Goal: Information Seeking & Learning: Find specific page/section

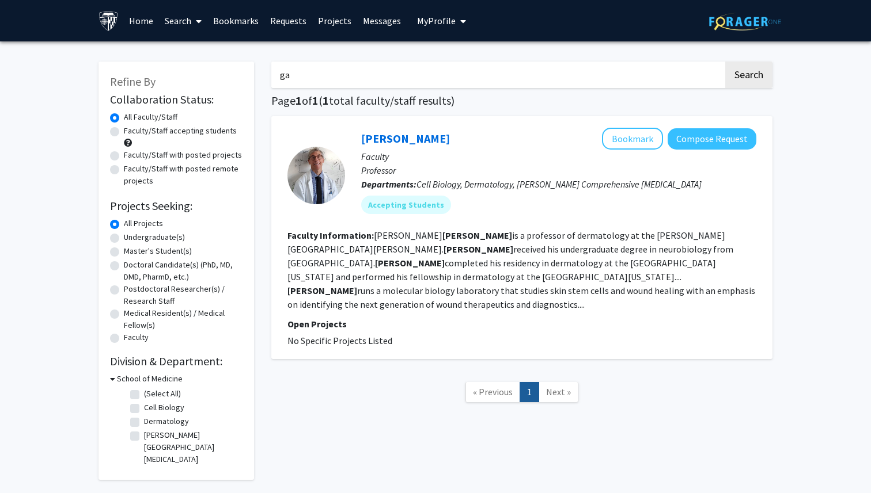
type input "g"
click at [725, 62] on button "Search" at bounding box center [748, 75] width 47 height 26
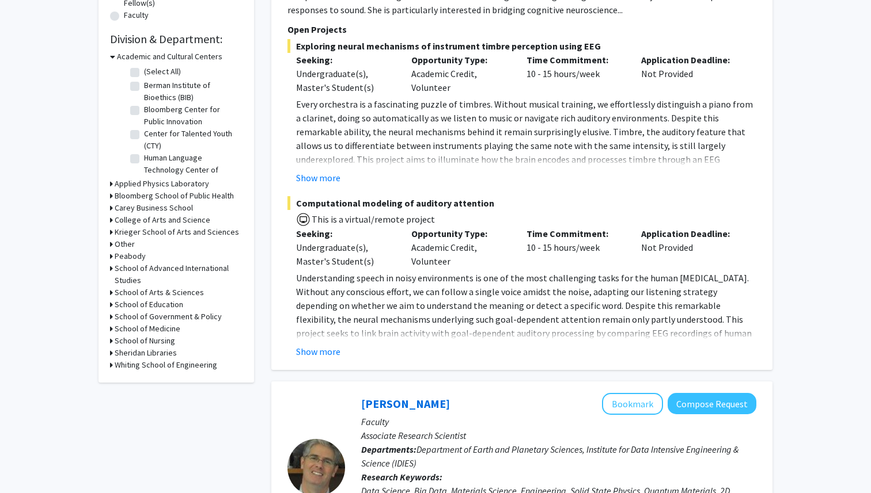
scroll to position [336, 0]
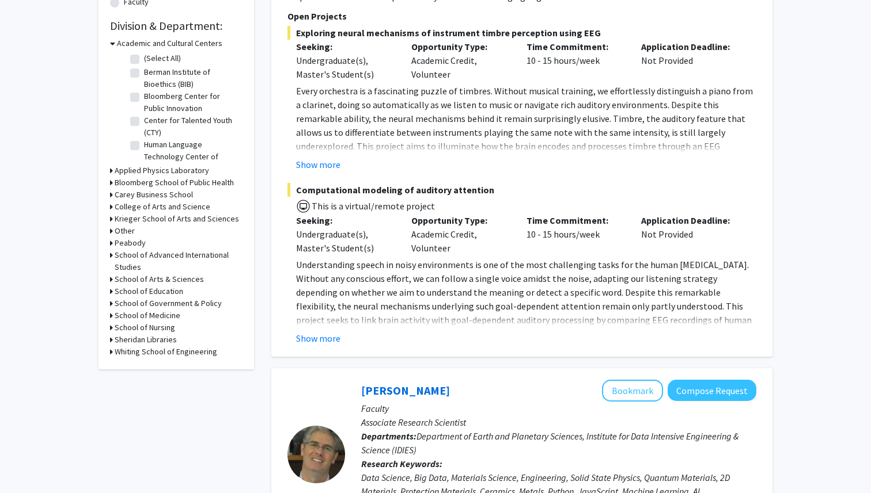
click at [162, 317] on h3 "School of Medicine" at bounding box center [148, 316] width 66 height 12
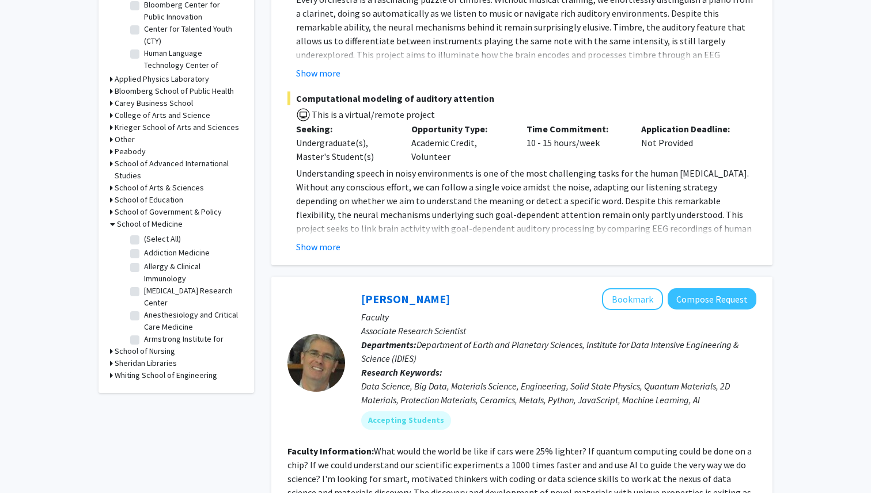
scroll to position [24, 0]
click at [144, 292] on label "Anesthesiology and Critical Care Medicine" at bounding box center [192, 297] width 96 height 24
click at [144, 292] on input "Anesthesiology and Critical Care Medicine" at bounding box center [147, 288] width 7 height 7
checkbox input "true"
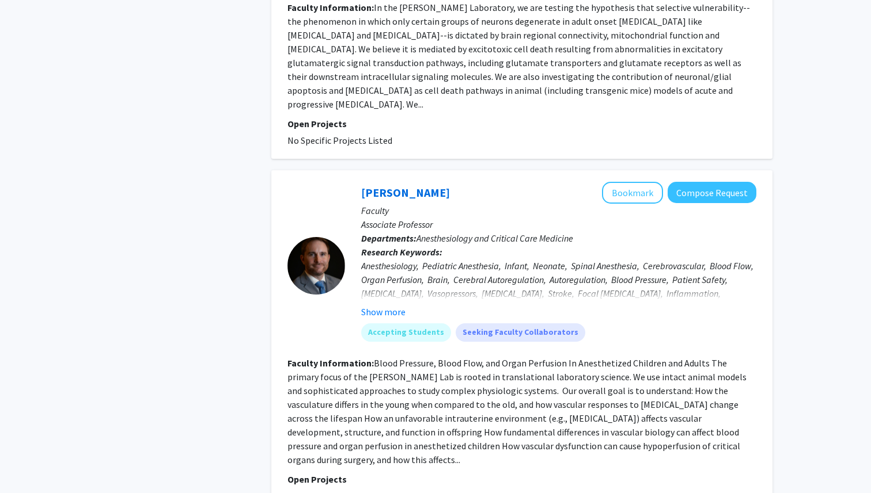
scroll to position [739, 0]
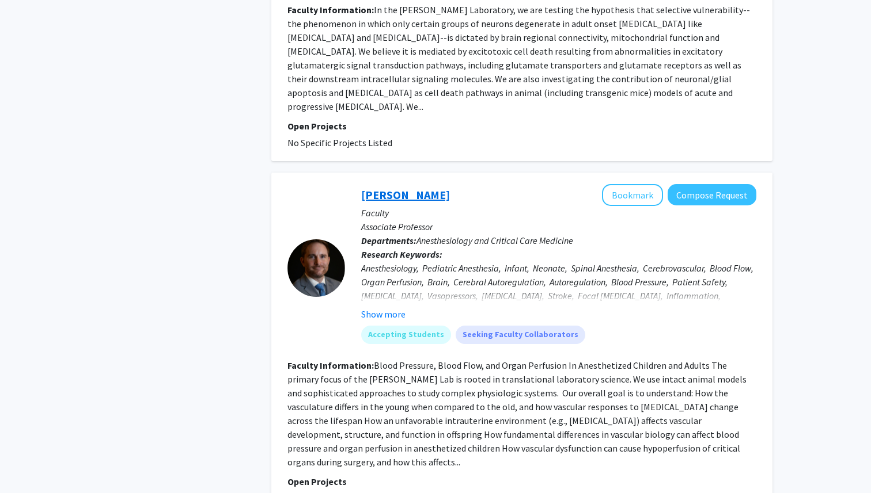
click at [396, 188] on link "[PERSON_NAME]" at bounding box center [405, 195] width 89 height 14
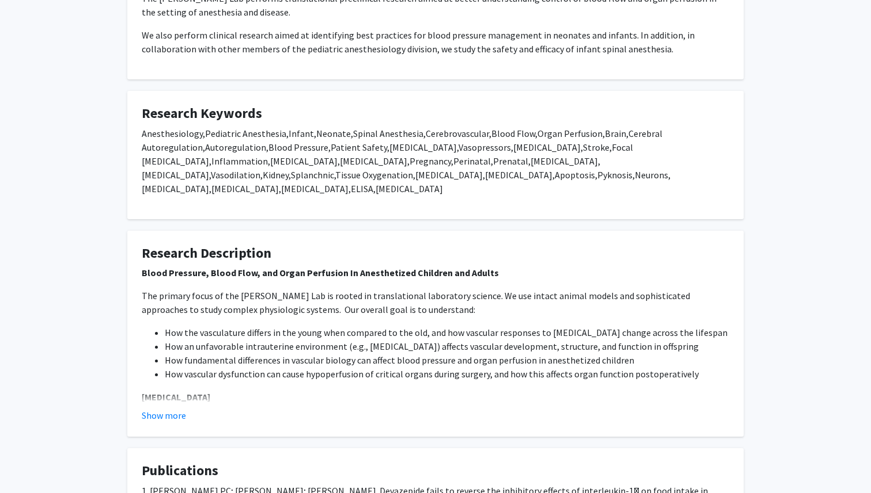
scroll to position [256, 0]
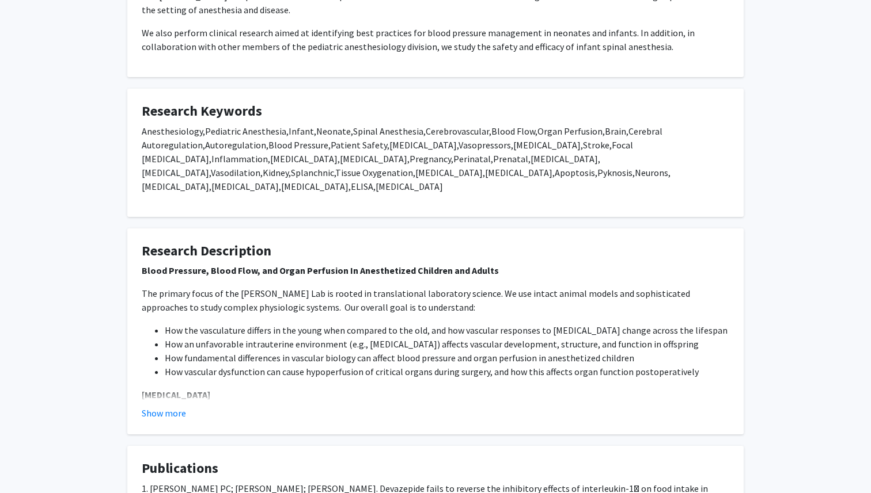
click at [211, 170] on span "[MEDICAL_DATA]," at bounding box center [176, 173] width 69 height 12
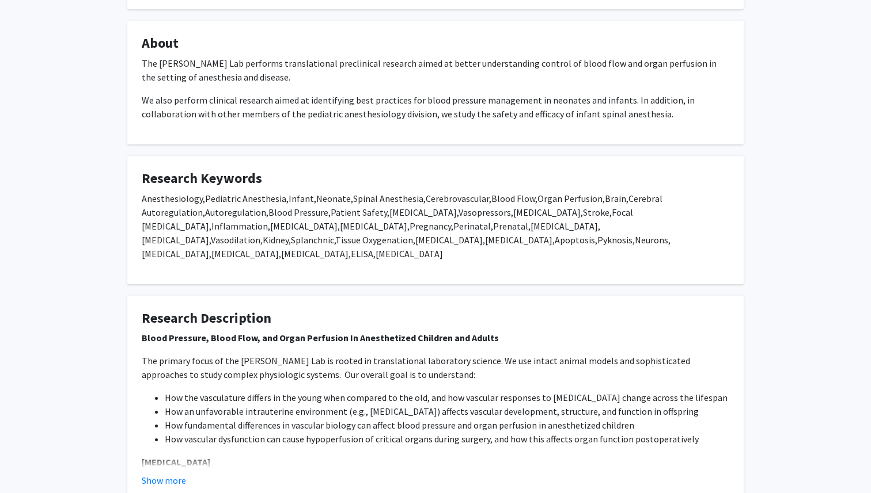
scroll to position [0, 0]
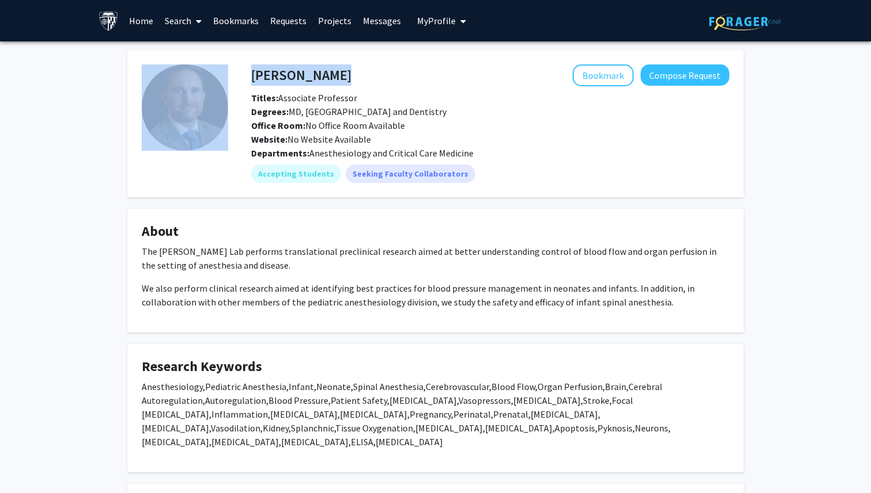
drag, startPoint x: 377, startPoint y: 73, endPoint x: 221, endPoint y: 63, distance: 156.4
click at [221, 63] on fg-card "[PERSON_NAME] Bookmark Compose Request Titles: Associate Professor Degrees: MD,…" at bounding box center [435, 123] width 616 height 147
click at [252, 75] on h4 "[PERSON_NAME]" at bounding box center [301, 74] width 100 height 21
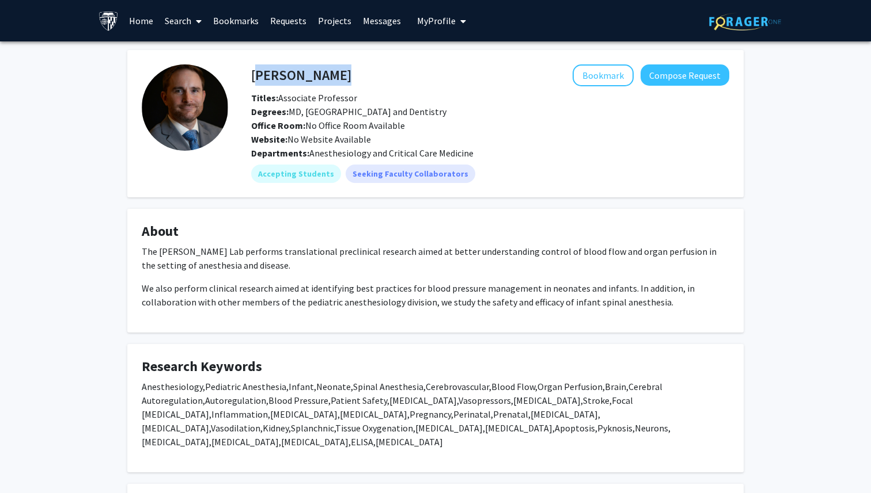
drag, startPoint x: 252, startPoint y: 74, endPoint x: 365, endPoint y: 73, distance: 112.9
click at [365, 73] on div "[PERSON_NAME] Bookmark Compose Request" at bounding box center [489, 75] width 495 height 22
copy h4 "[PERSON_NAME]"
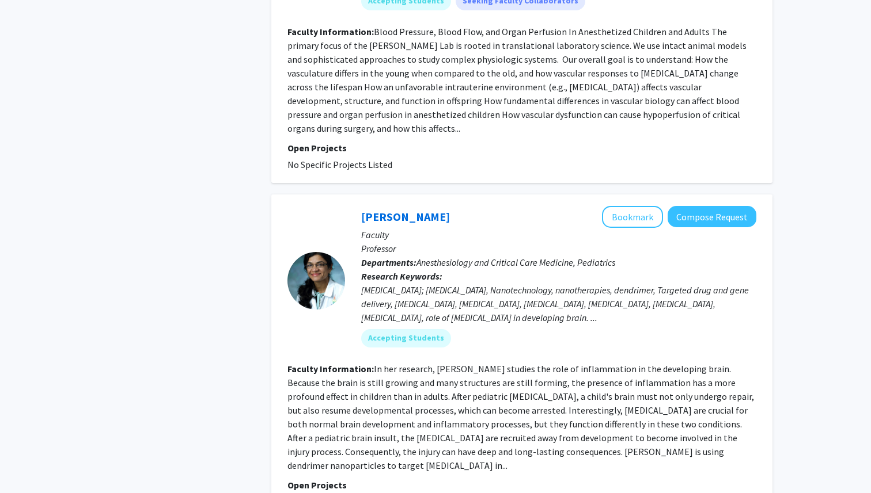
scroll to position [1092, 0]
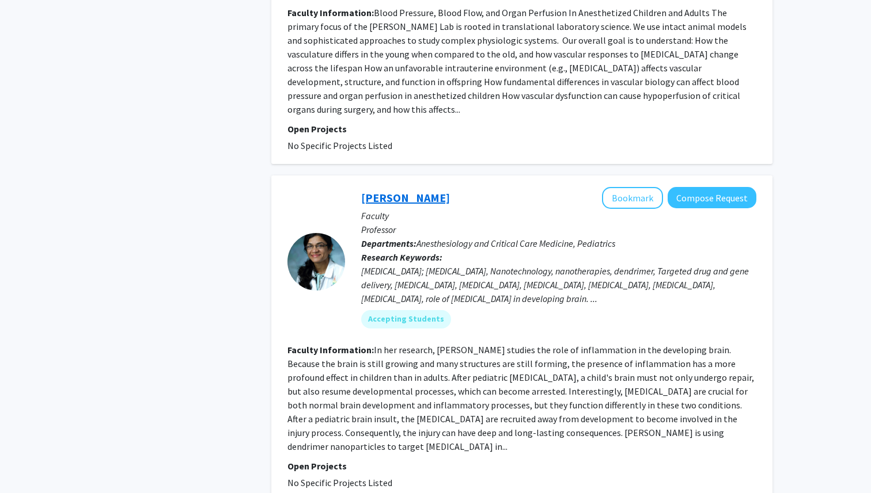
click at [423, 191] on link "[PERSON_NAME]" at bounding box center [405, 198] width 89 height 14
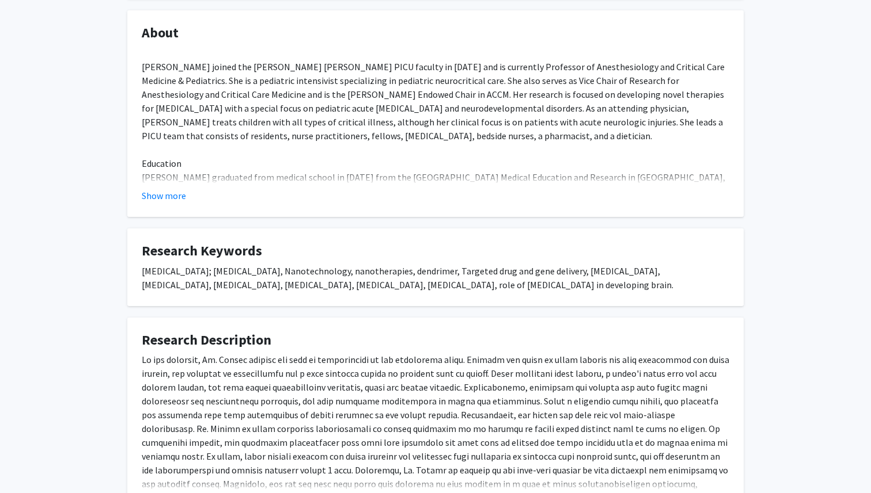
scroll to position [180, 0]
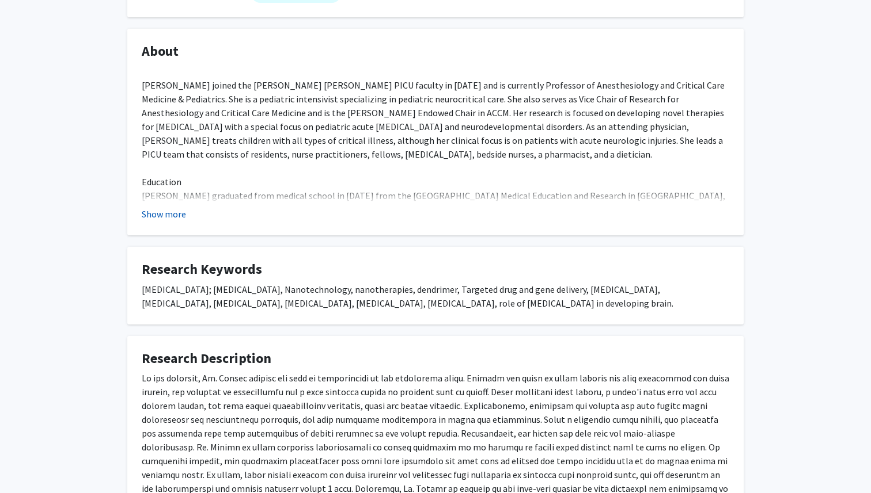
click at [160, 211] on button "Show more" at bounding box center [164, 214] width 44 height 14
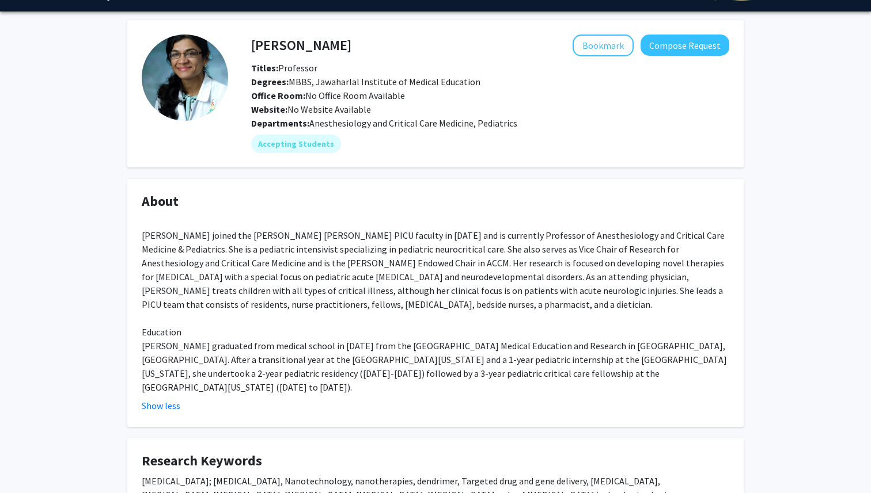
scroll to position [0, 0]
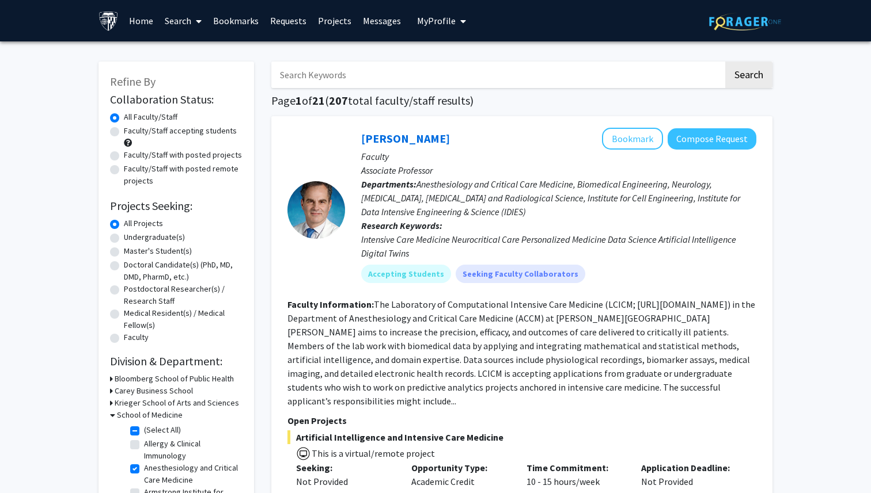
click at [144, 470] on label "Anesthesiology and Critical Care Medicine" at bounding box center [192, 474] width 96 height 24
click at [144, 470] on input "Anesthesiology and Critical Care Medicine" at bounding box center [147, 465] width 7 height 7
checkbox input "false"
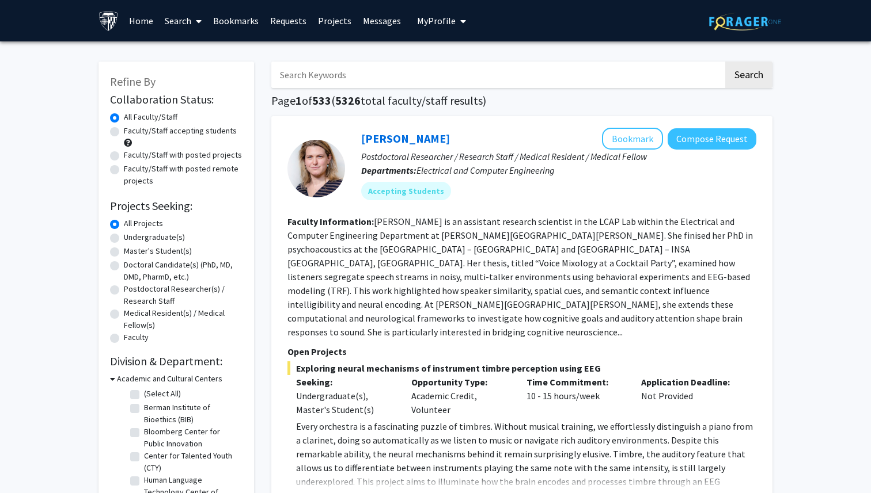
click at [390, 85] on input "Search Keywords" at bounding box center [497, 75] width 452 height 26
click at [725, 62] on button "Search" at bounding box center [748, 75] width 47 height 26
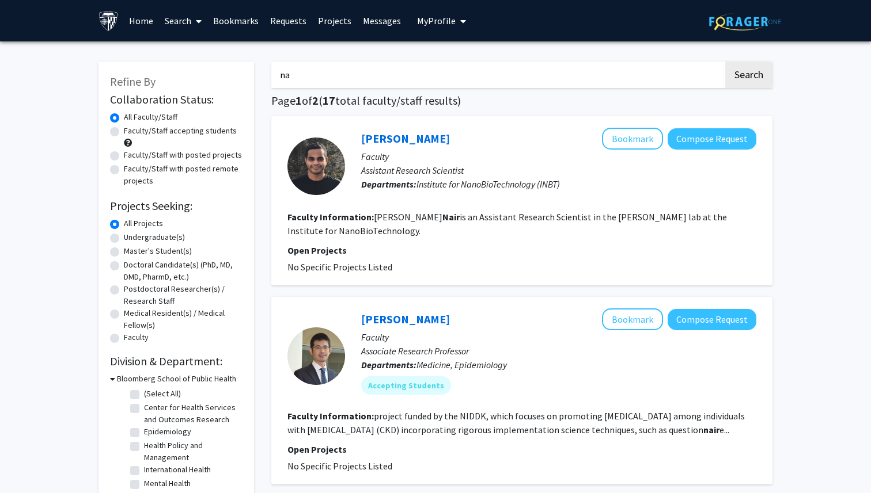
type input "n"
click at [725, 62] on button "Search" at bounding box center [748, 75] width 47 height 26
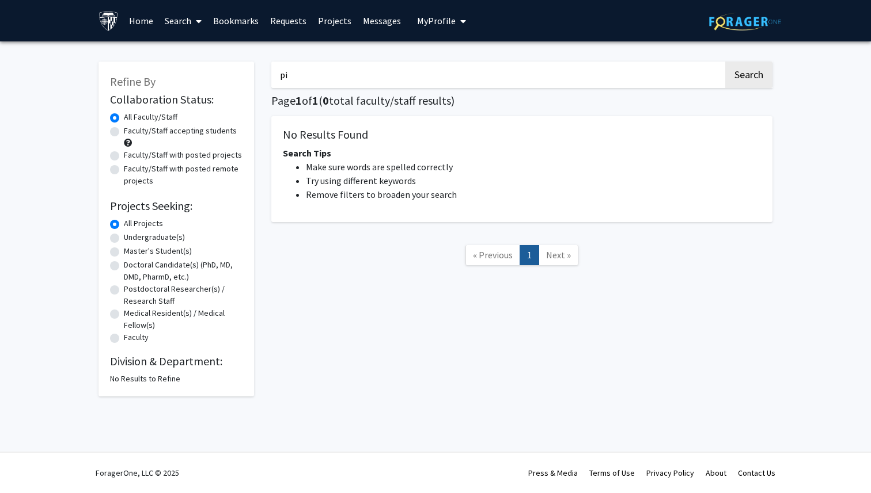
type input "p"
type input "menon"
click at [725, 62] on button "Search" at bounding box center [748, 75] width 47 height 26
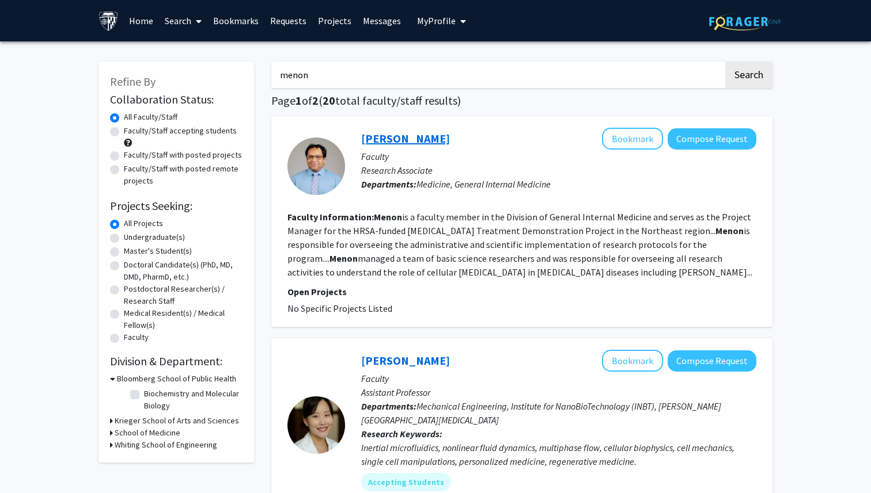
click at [400, 138] on link "[PERSON_NAME]" at bounding box center [405, 138] width 89 height 14
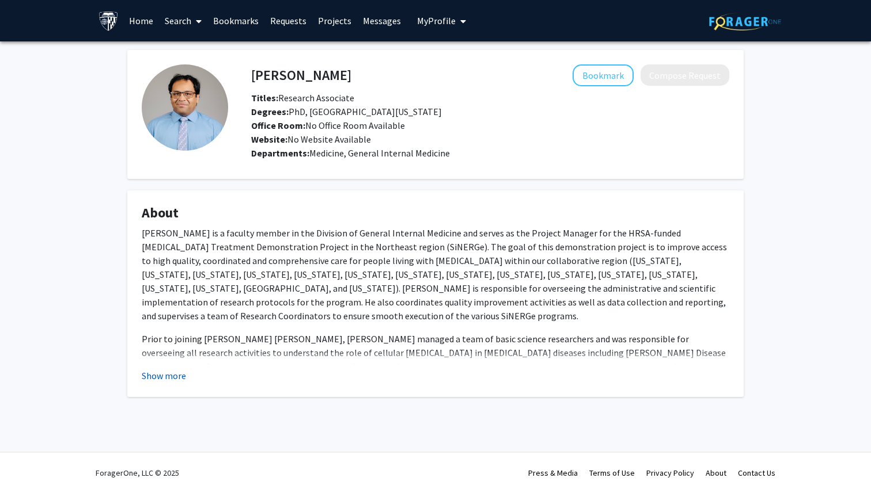
click at [160, 378] on button "Show more" at bounding box center [164, 376] width 44 height 14
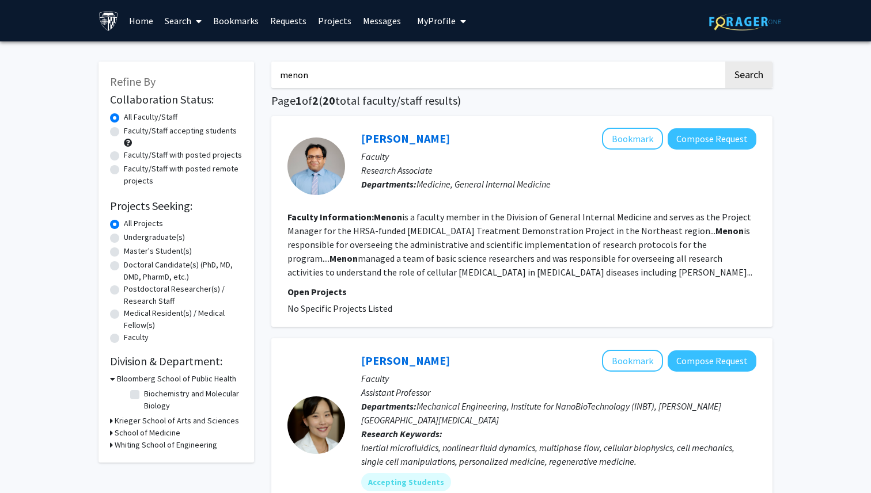
click at [381, 80] on input "menon" at bounding box center [497, 75] width 452 height 26
type input "m"
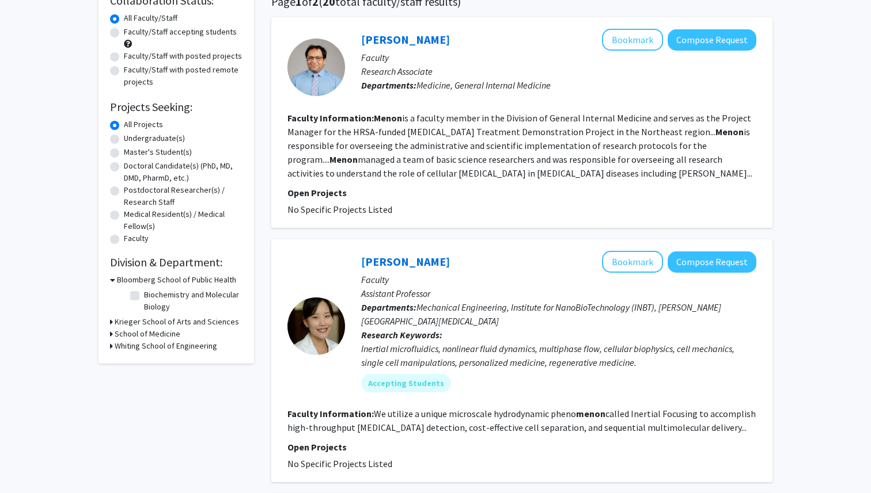
scroll to position [103, 0]
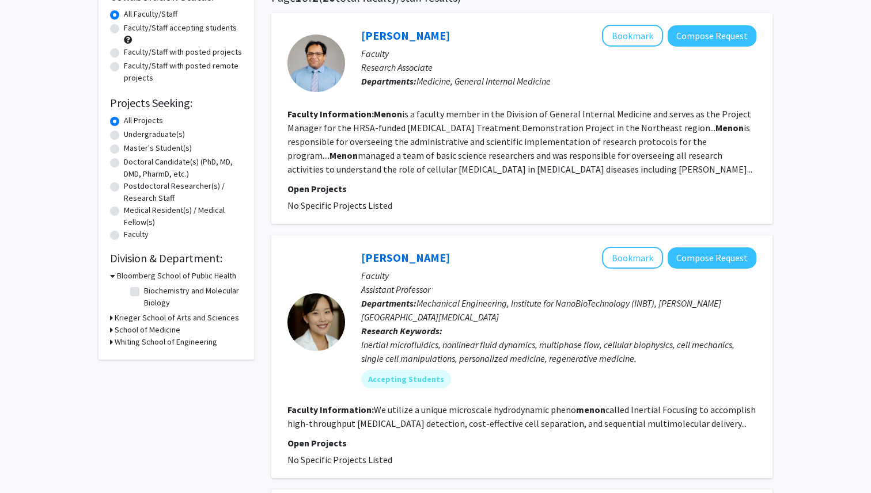
click at [145, 328] on h3 "School of Medicine" at bounding box center [148, 330] width 66 height 12
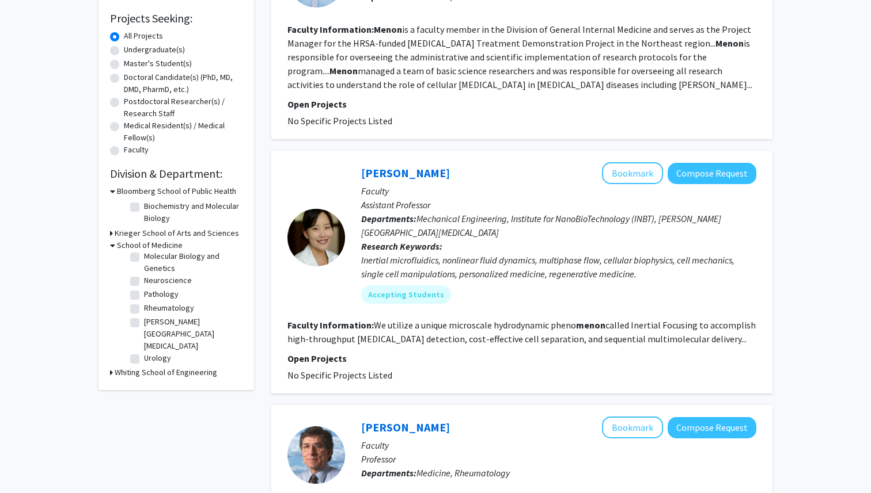
scroll to position [113, 0]
click at [144, 279] on label "Neuroscience" at bounding box center [168, 278] width 48 height 12
click at [144, 279] on input "Neuroscience" at bounding box center [147, 275] width 7 height 7
checkbox input "true"
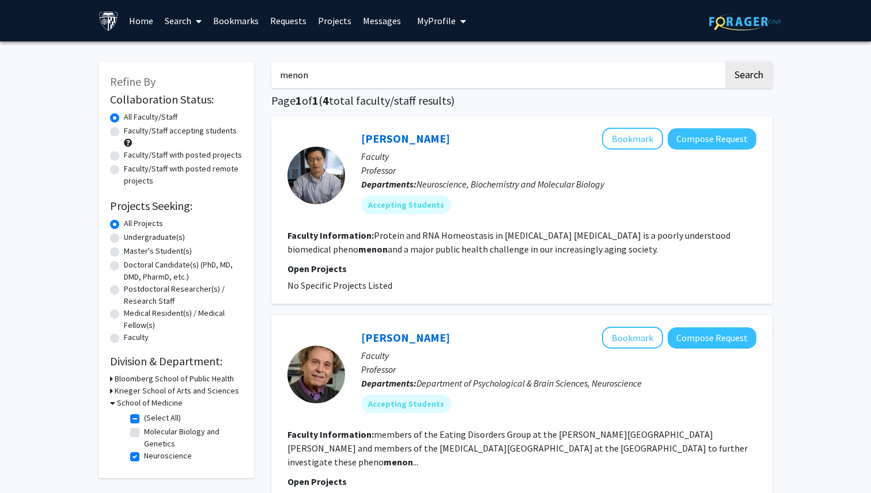
drag, startPoint x: 340, startPoint y: 65, endPoint x: 215, endPoint y: 62, distance: 125.0
drag, startPoint x: 307, startPoint y: 72, endPoint x: 104, endPoint y: 59, distance: 203.7
click at [765, 74] on button "Search" at bounding box center [748, 75] width 47 height 26
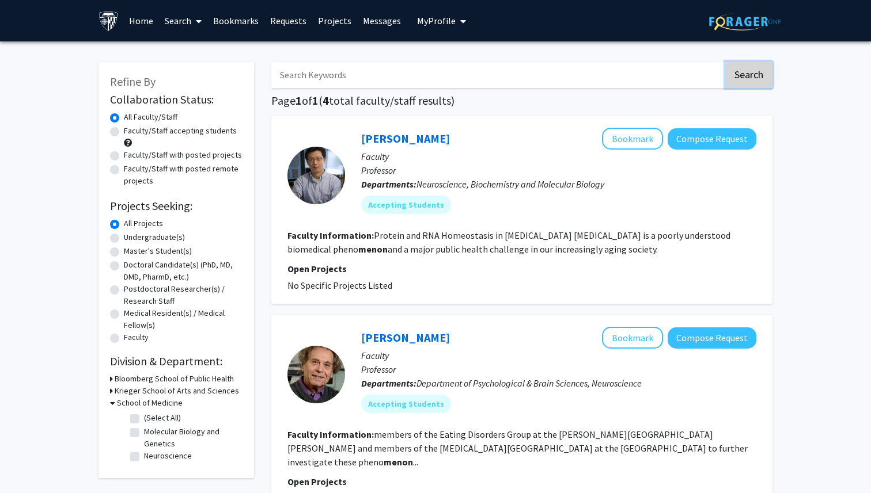
checkbox input "false"
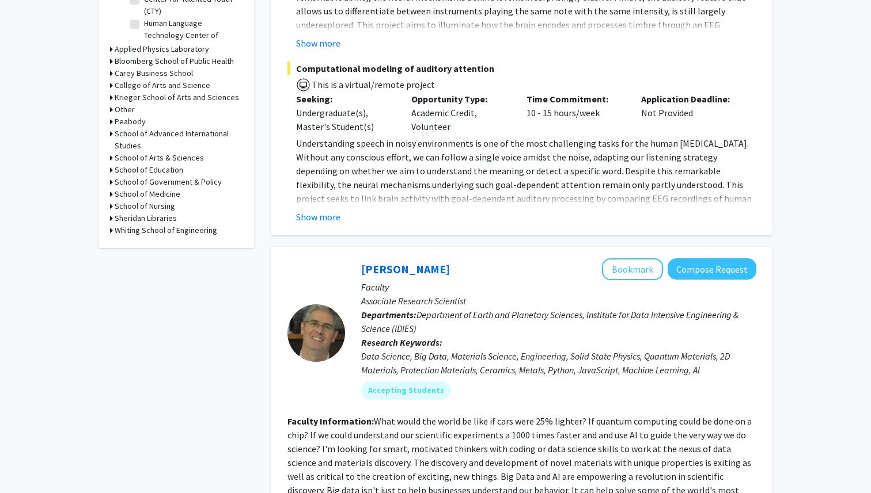
scroll to position [461, 0]
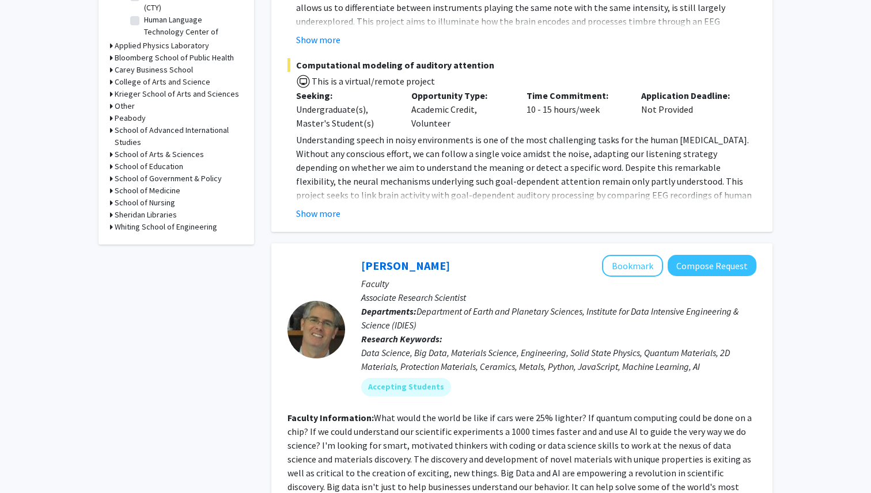
click at [169, 187] on h3 "School of Medicine" at bounding box center [148, 191] width 66 height 12
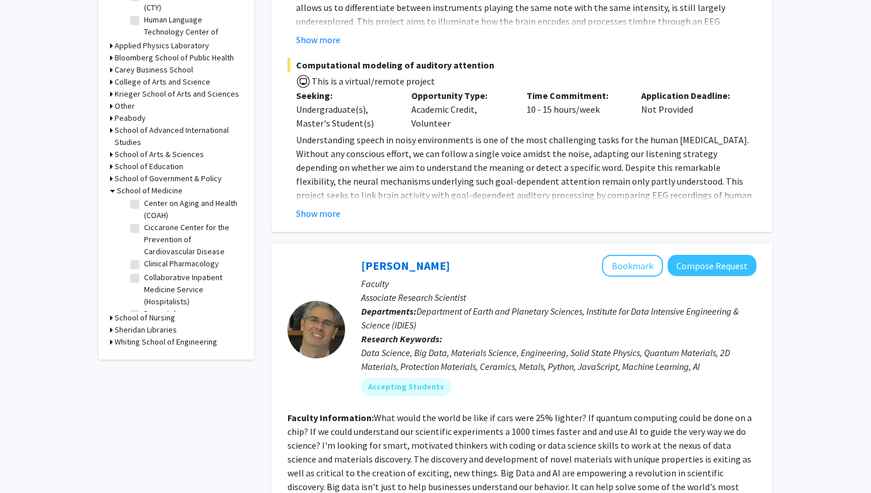
scroll to position [545, 0]
click at [147, 268] on label "Collaborative Inpatient Medicine Service (Hospitalists)" at bounding box center [192, 286] width 96 height 36
click at [147, 268] on input "Collaborative Inpatient Medicine Service (Hospitalists)" at bounding box center [147, 271] width 7 height 7
checkbox input "true"
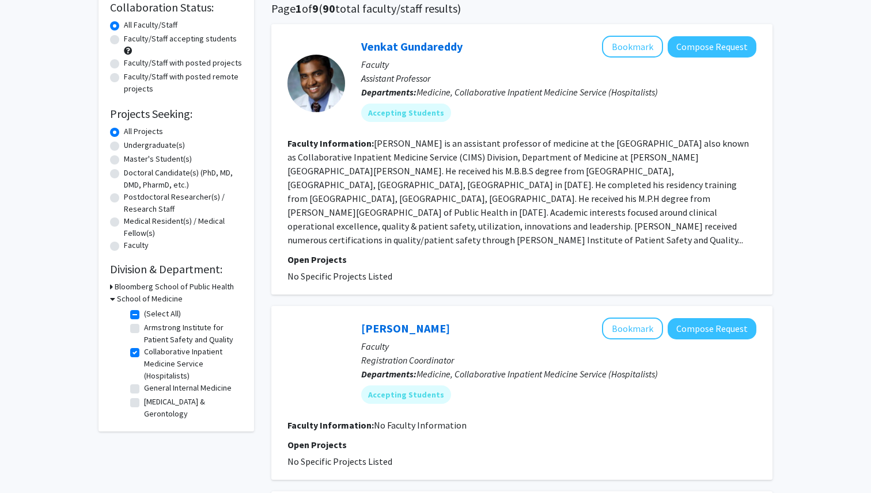
scroll to position [93, 0]
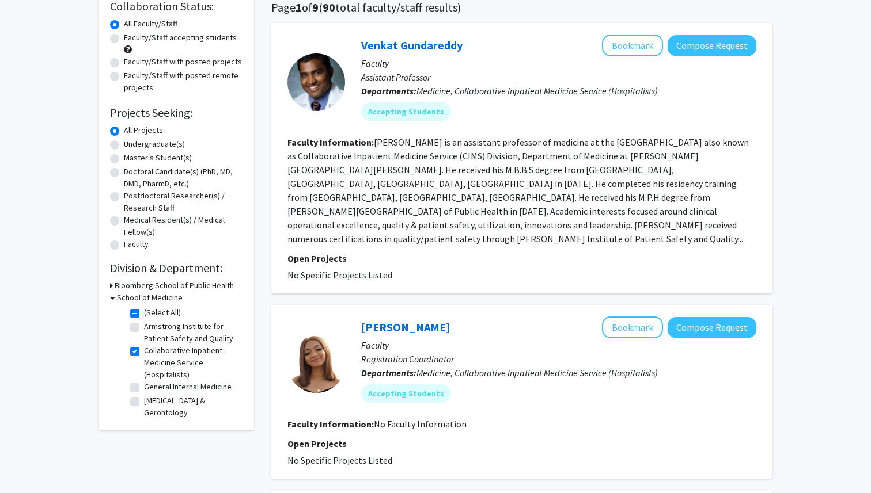
click at [163, 351] on label "Collaborative Inpatient Medicine Service (Hospitalists)" at bounding box center [192, 363] width 96 height 36
click at [151, 351] on input "Collaborative Inpatient Medicine Service (Hospitalists)" at bounding box center [147, 348] width 7 height 7
checkbox input "false"
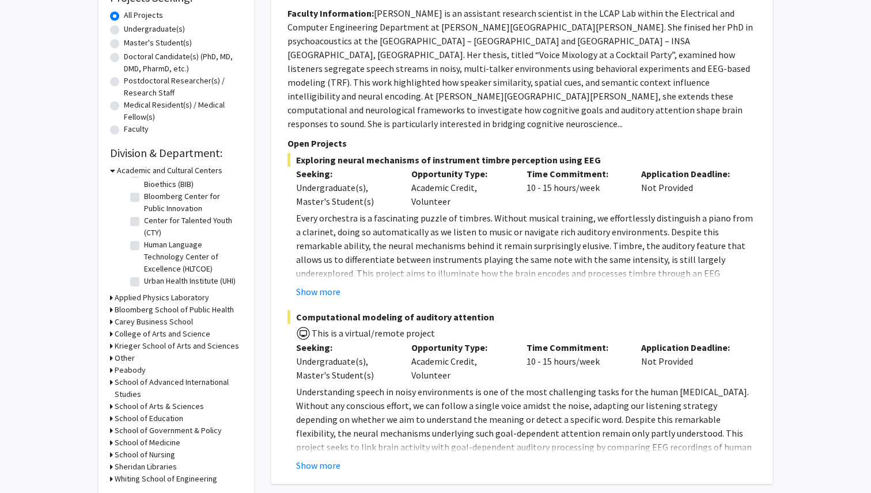
scroll to position [221, 0]
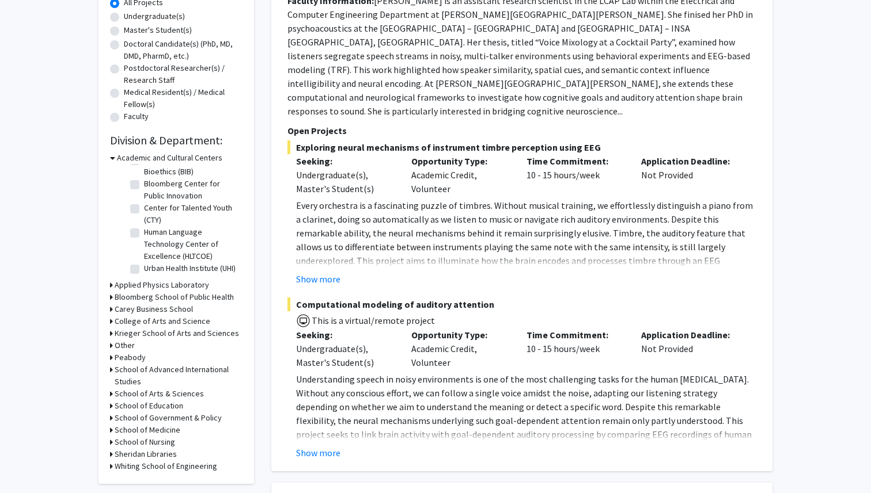
click at [164, 428] on h3 "School of Medicine" at bounding box center [148, 430] width 66 height 12
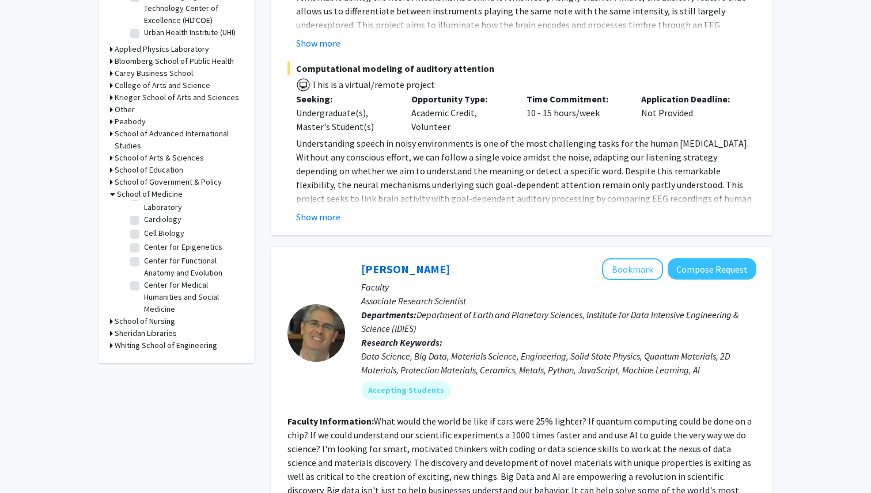
scroll to position [291, 0]
click at [144, 218] on label "Cardiology" at bounding box center [162, 221] width 37 height 12
click at [144, 218] on input "Cardiology" at bounding box center [147, 218] width 7 height 7
checkbox input "true"
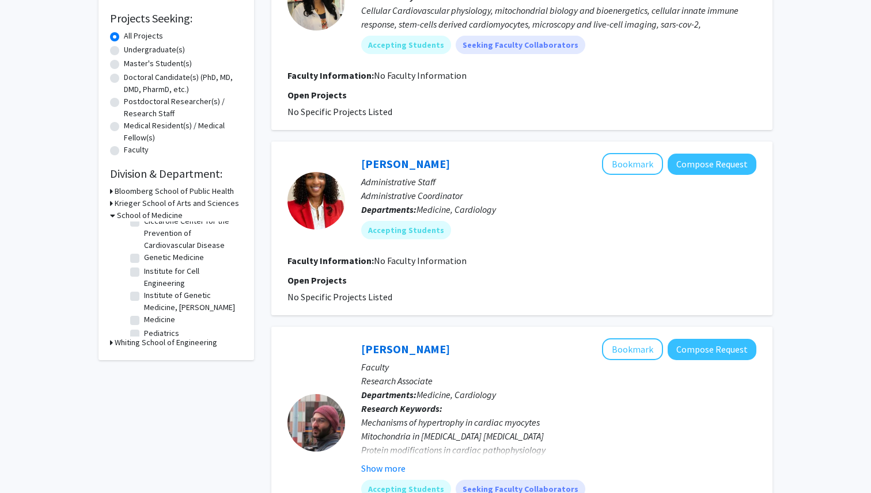
scroll to position [63, 0]
